Goal: Check status: Check status

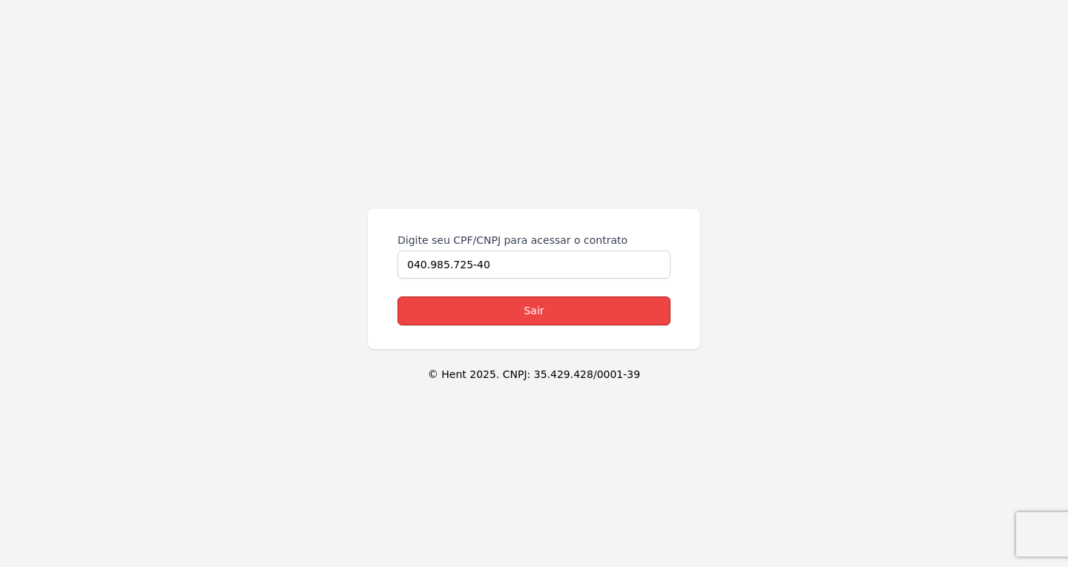
click at [549, 311] on link "Sair" at bounding box center [533, 311] width 273 height 29
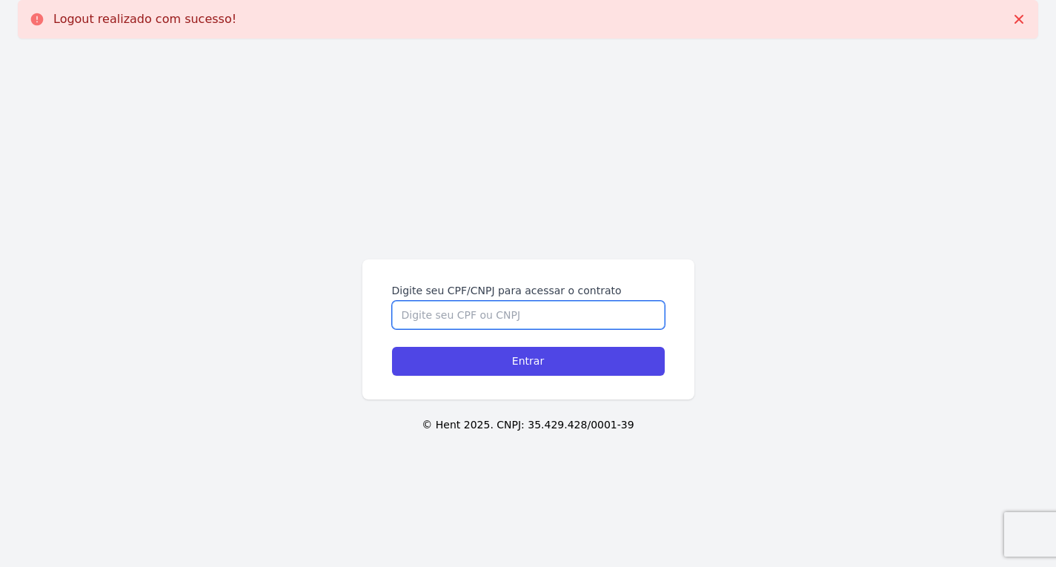
click at [429, 311] on input "Digite seu CPF/CNPJ para acessar o contrato" at bounding box center [528, 315] width 273 height 28
paste input "306.468.748-45"
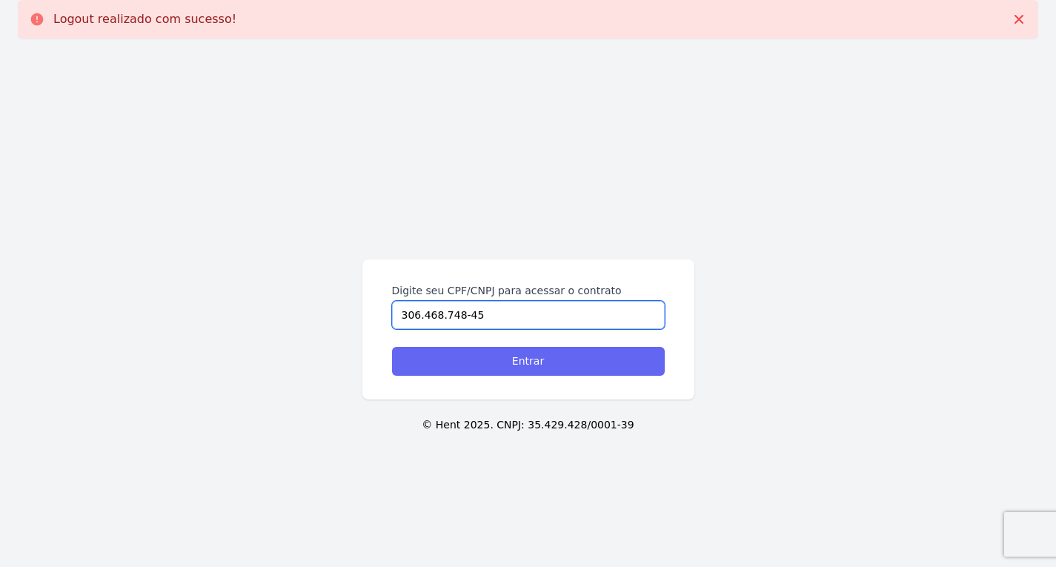
type input "306.468.748-45"
click at [440, 364] on input "Entrar" at bounding box center [528, 361] width 273 height 29
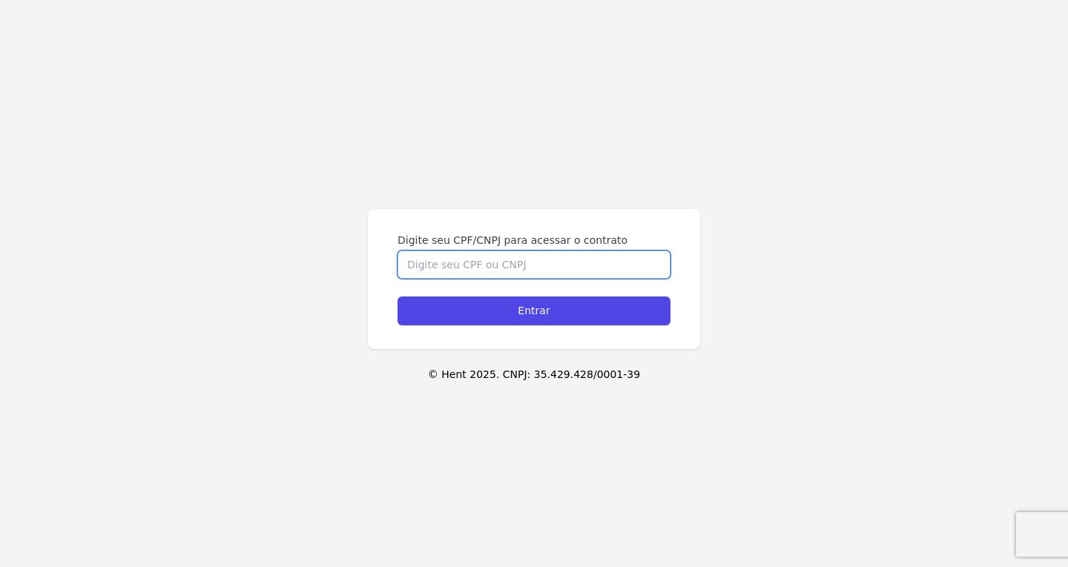
click at [460, 265] on input "Digite seu CPF/CNPJ para acessar o contrato" at bounding box center [533, 265] width 273 height 28
paste input "306.468.748-45"
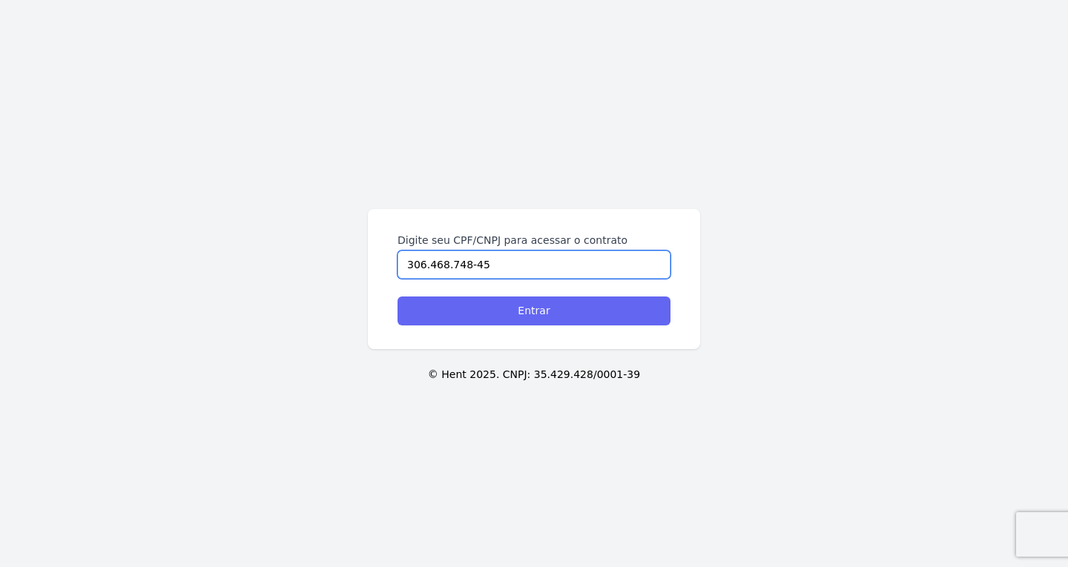
type input "306.468.748-45"
click at [451, 321] on input "Entrar" at bounding box center [533, 311] width 273 height 29
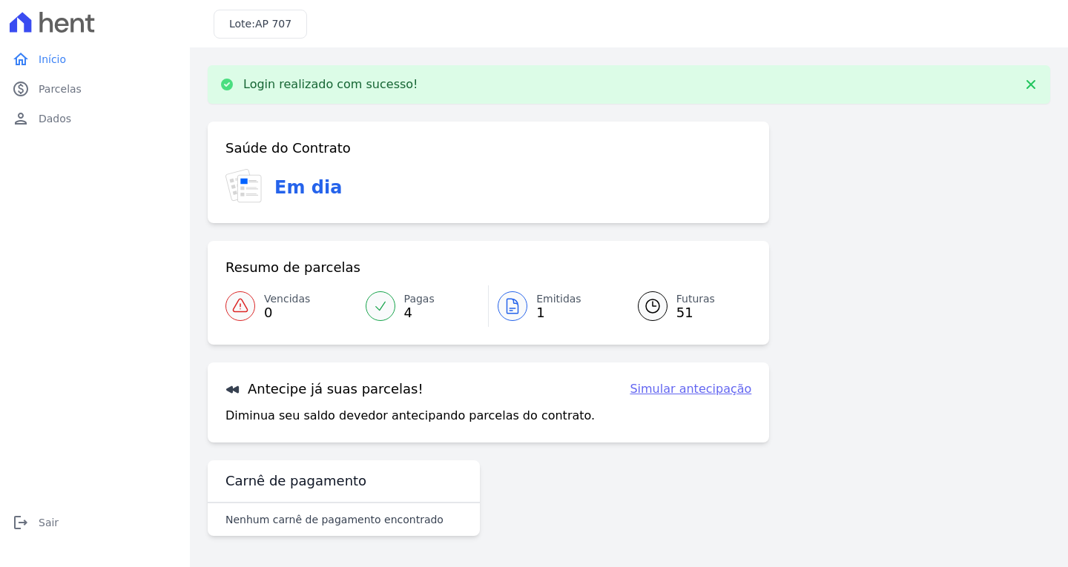
click at [661, 305] on div at bounding box center [653, 306] width 30 height 30
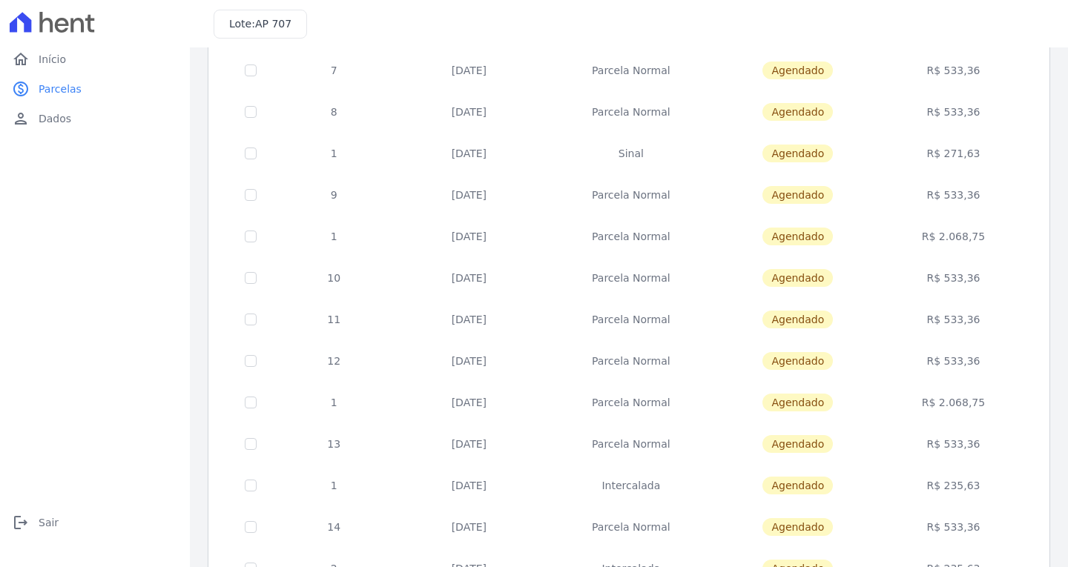
scroll to position [222, 0]
